Goal: Task Accomplishment & Management: Use online tool/utility

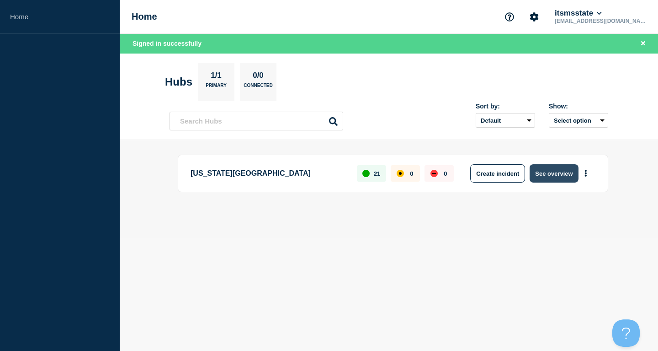
click at [552, 171] on button "See overview" at bounding box center [554, 173] width 48 height 18
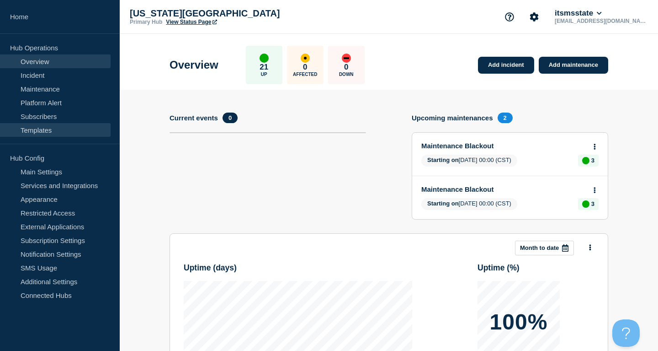
click at [49, 131] on link "Templates" at bounding box center [55, 130] width 111 height 14
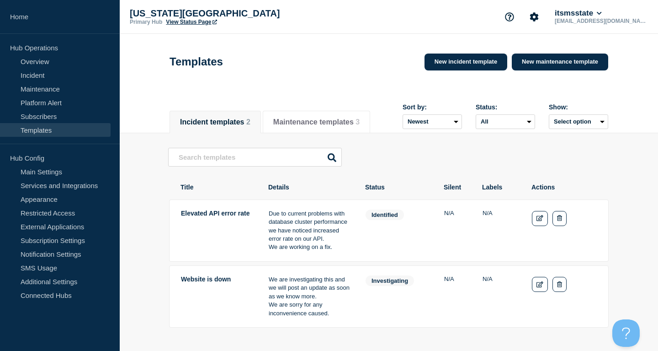
scroll to position [47, 0]
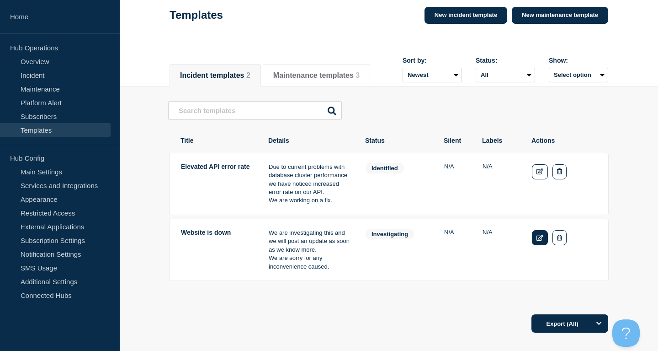
click at [539, 240] on icon "Edit" at bounding box center [540, 238] width 7 height 6
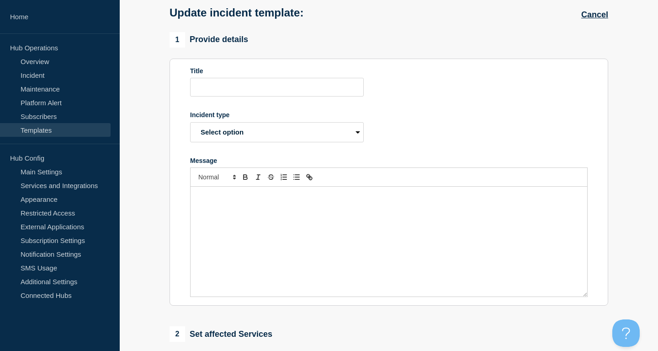
type input "Website is down"
select select "investigating"
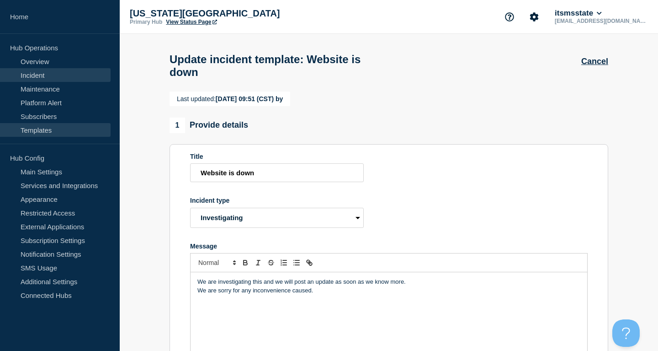
click at [46, 77] on link "Incident" at bounding box center [55, 75] width 111 height 14
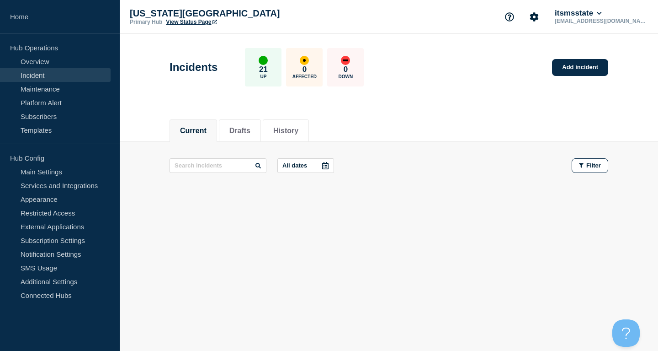
click at [591, 57] on div "Incidents 21 Up 0 Affected 0 Down Add incident" at bounding box center [389, 64] width 459 height 56
click at [585, 69] on link "Add incident" at bounding box center [580, 67] width 56 height 17
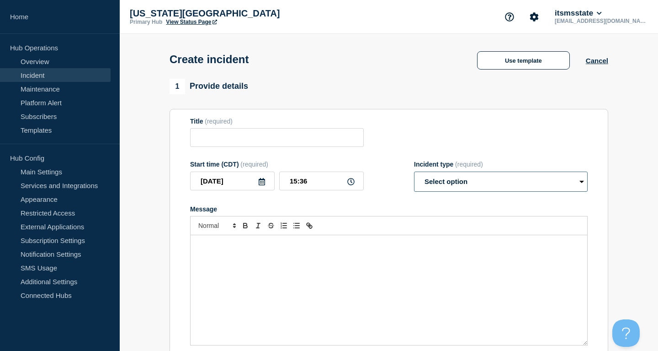
click at [414, 171] on select "Select option Investigating Identified Monitoring" at bounding box center [501, 181] width 174 height 20
click at [444, 108] on div "1 Provide details Title (required) Start time (CDT) (required) [DATE] 15:36 Inc…" at bounding box center [389, 217] width 439 height 276
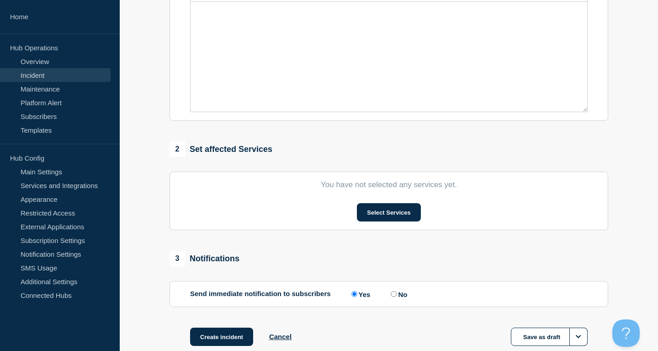
scroll to position [292, 0]
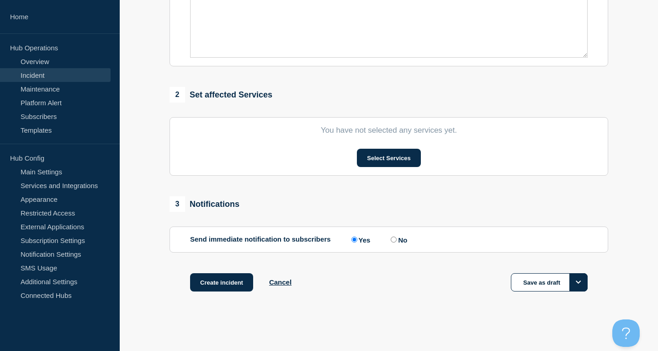
click at [581, 278] on button "Options" at bounding box center [579, 282] width 18 height 18
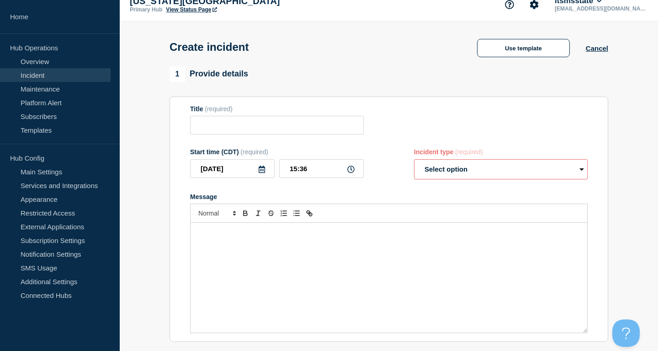
scroll to position [0, 0]
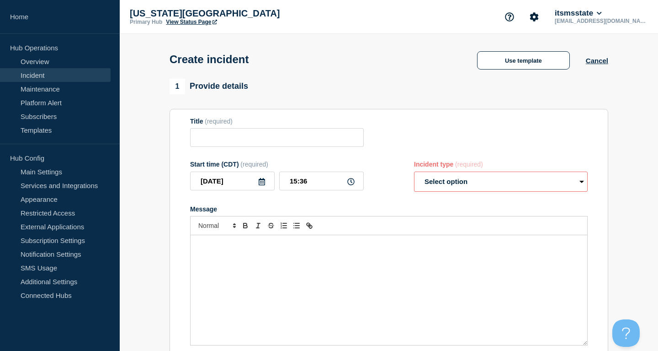
click at [621, 146] on section "1 Provide details Title (required) Start time (CDT) (required) [DATE] 15:36 Inc…" at bounding box center [389, 340] width 539 height 523
click at [499, 57] on button "Use template" at bounding box center [523, 60] width 93 height 18
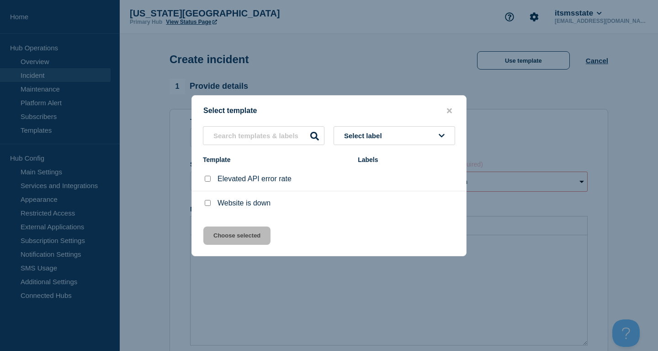
click at [207, 204] on input "Website is down checkbox" at bounding box center [208, 203] width 6 height 6
checkbox input "true"
click at [221, 241] on button "Choose selected" at bounding box center [236, 235] width 67 height 18
type input "Website is down"
select select "investigating"
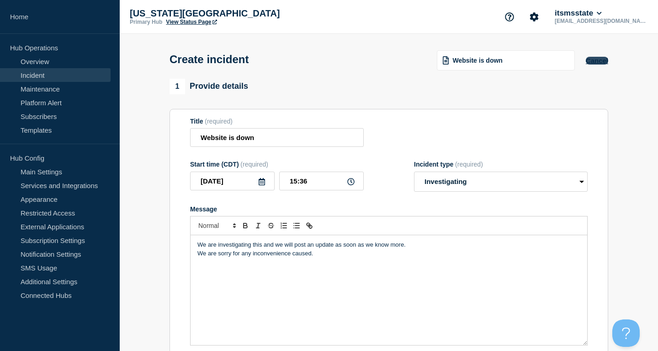
click at [593, 64] on button "Cancel" at bounding box center [597, 61] width 22 height 8
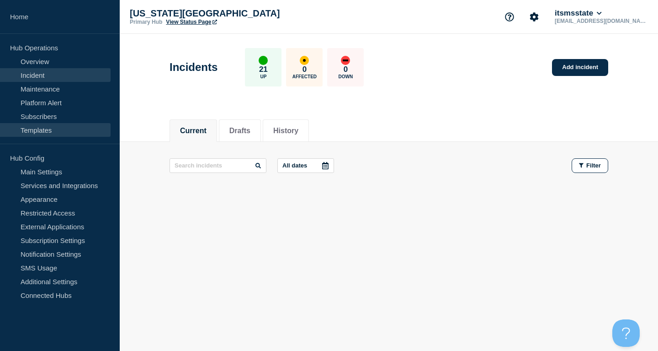
click at [71, 130] on link "Templates" at bounding box center [55, 130] width 111 height 14
